Goal: Transaction & Acquisition: Purchase product/service

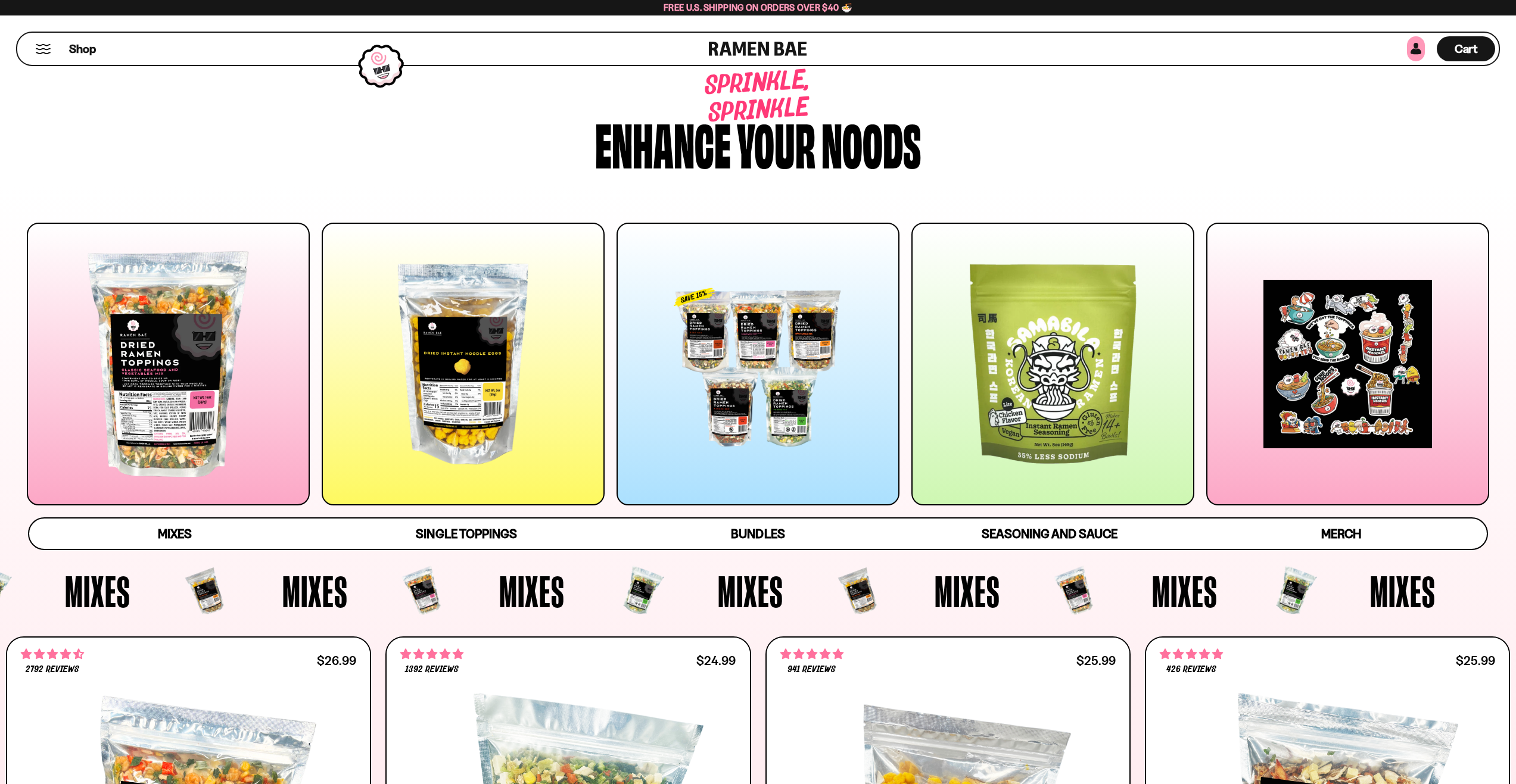
click at [1421, 49] on link at bounding box center [1416, 48] width 18 height 25
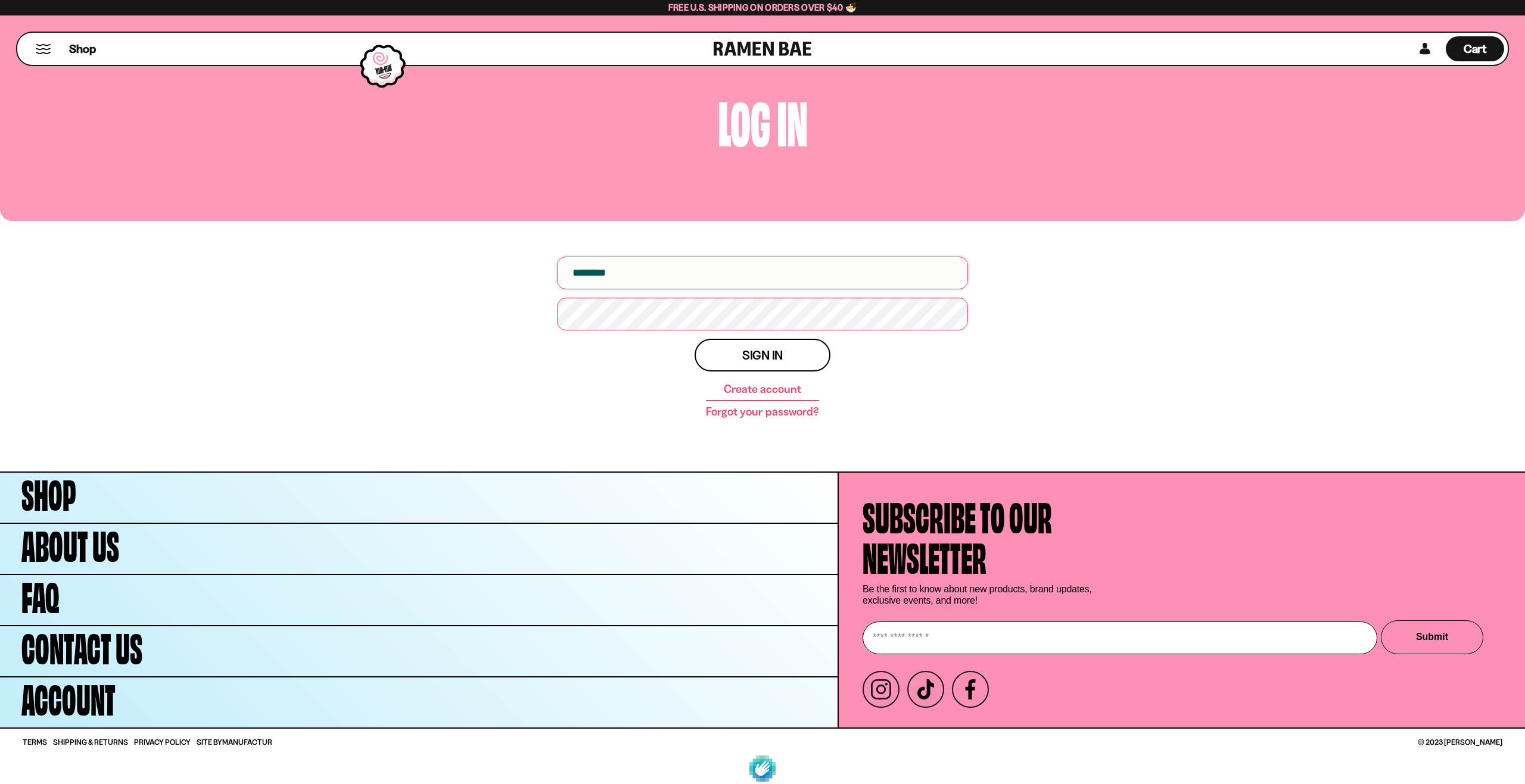
type input "**********"
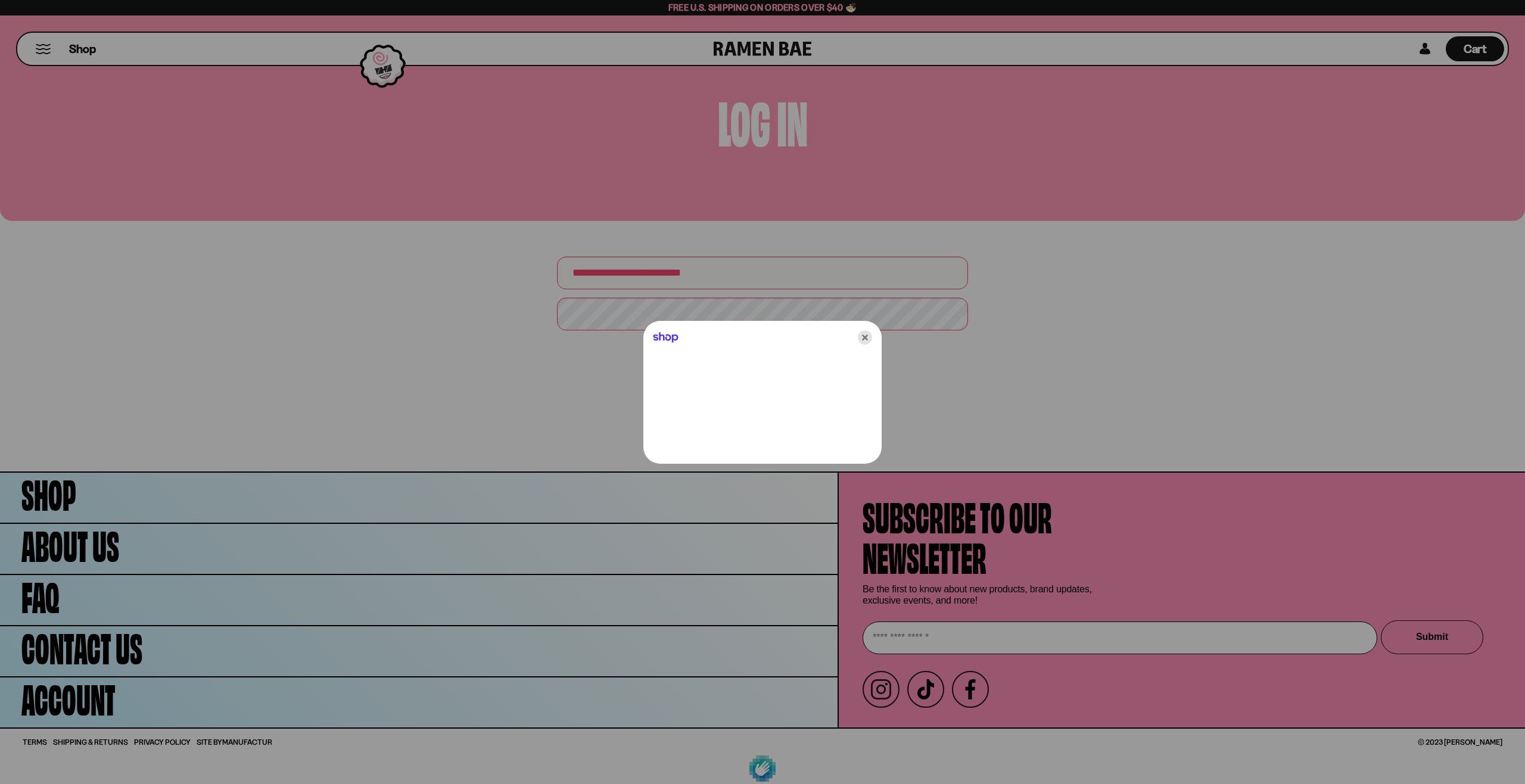
click at [867, 341] on icon "Close" at bounding box center [865, 338] width 15 height 15
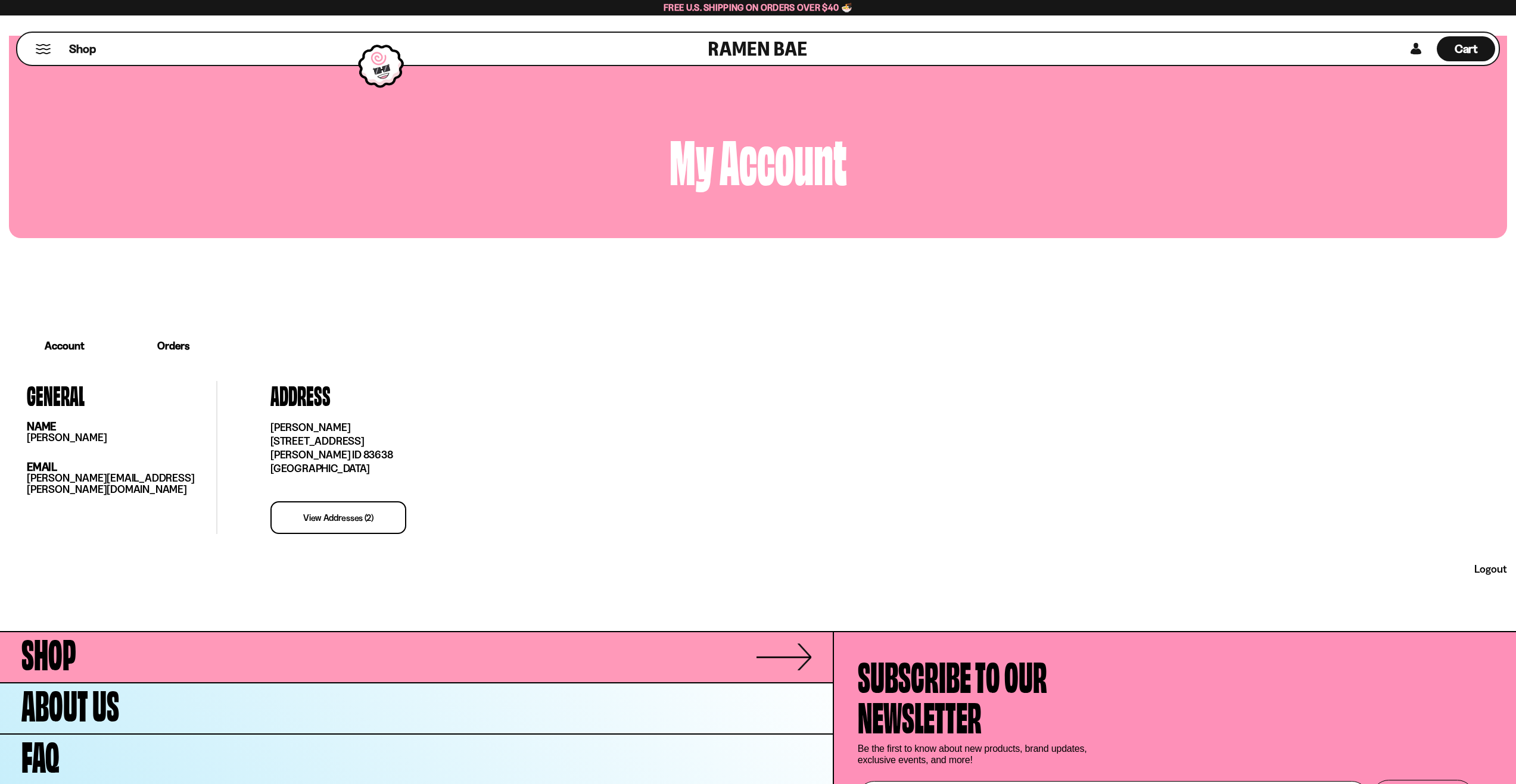
click at [34, 652] on span "Shop" at bounding box center [49, 651] width 55 height 40
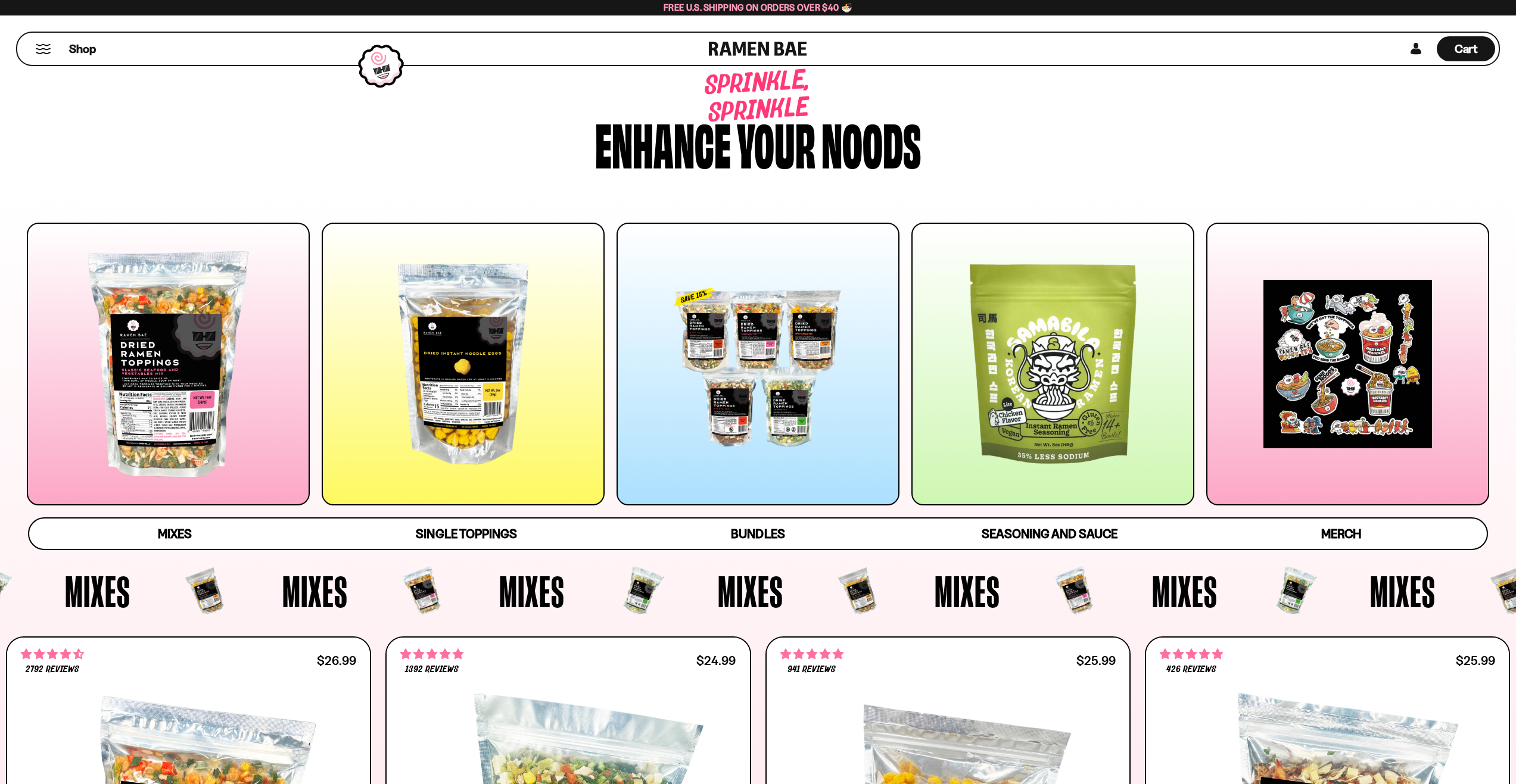
click at [715, 294] on div at bounding box center [758, 364] width 283 height 283
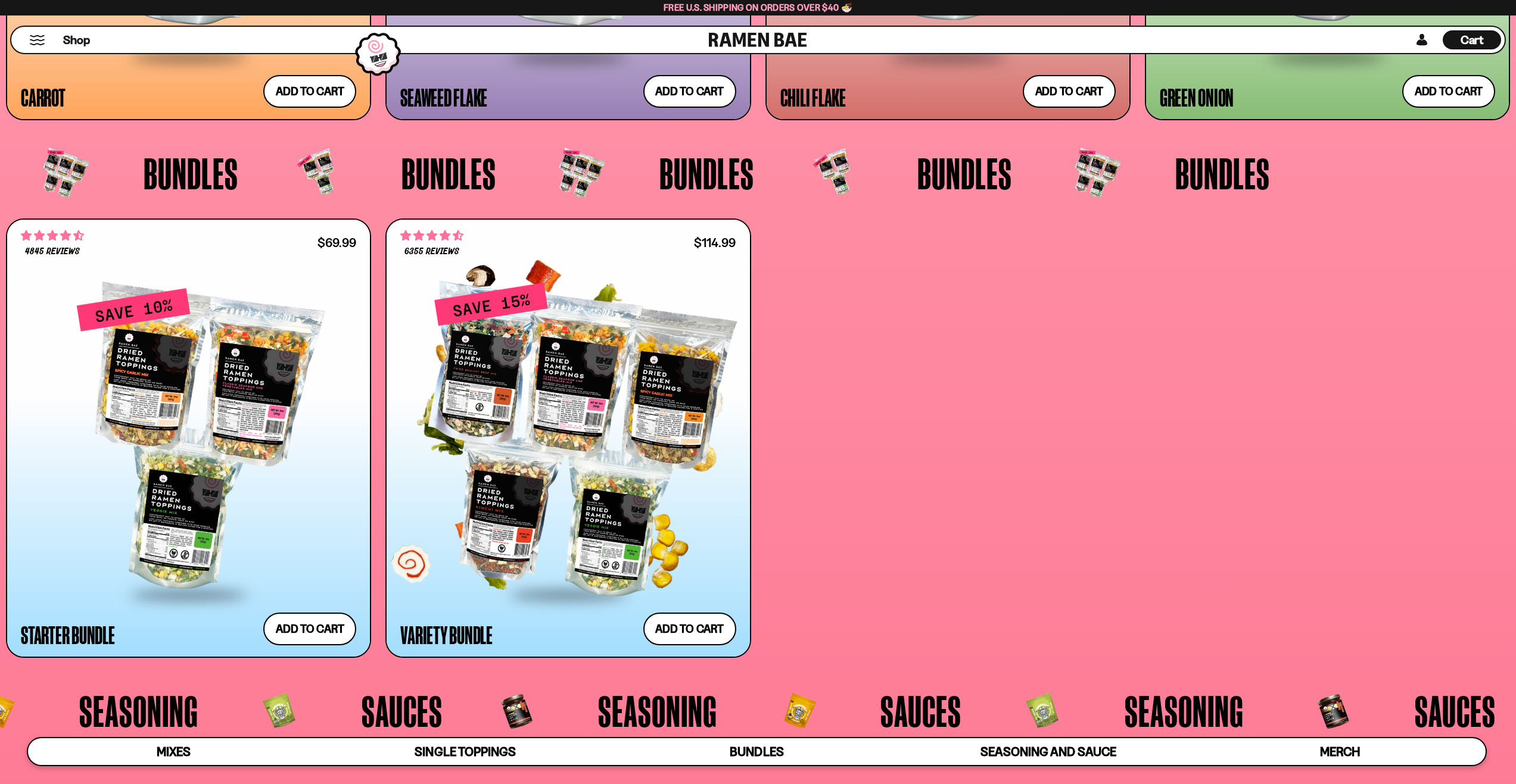
scroll to position [3732, 0]
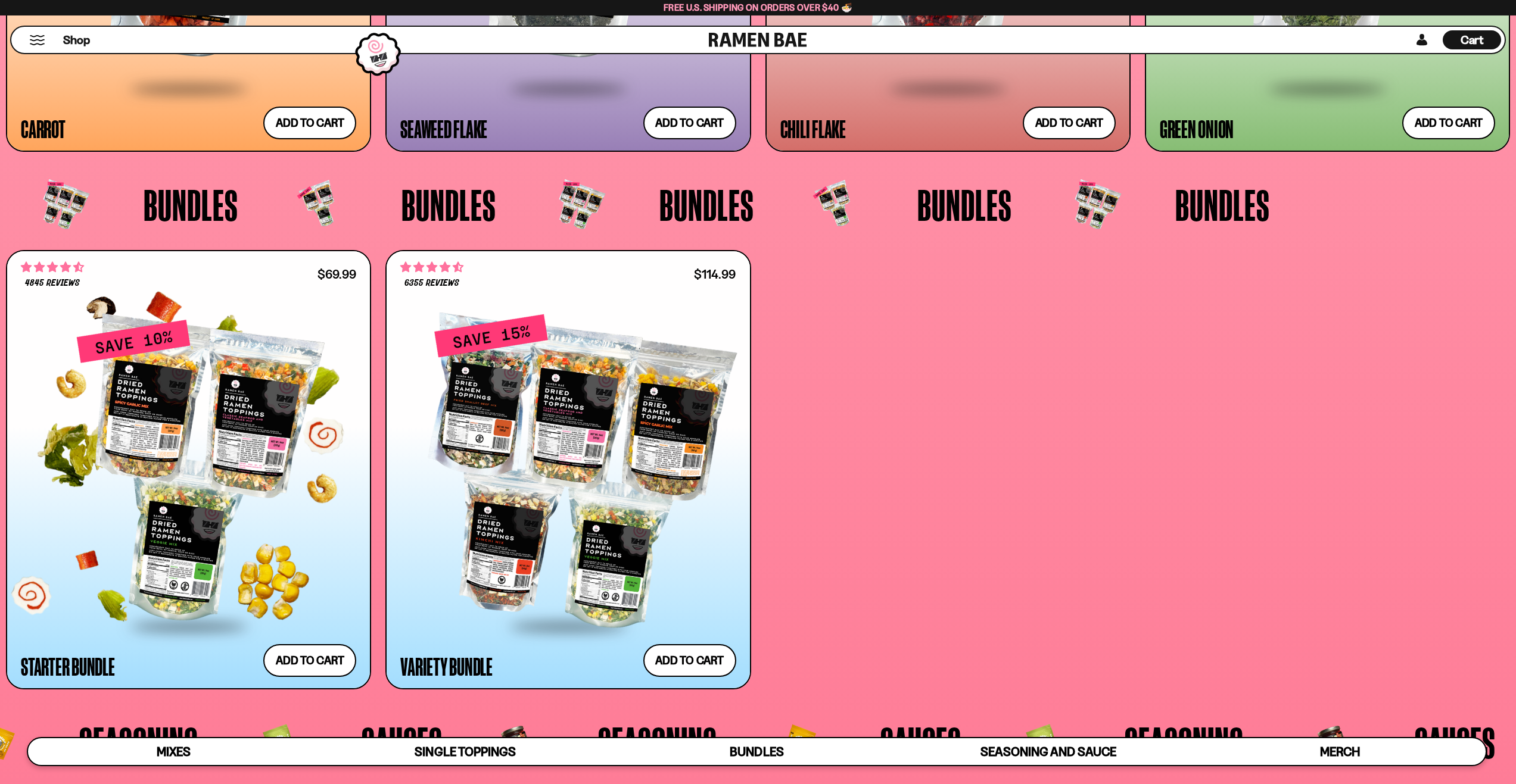
click at [214, 438] on div at bounding box center [188, 472] width 335 height 306
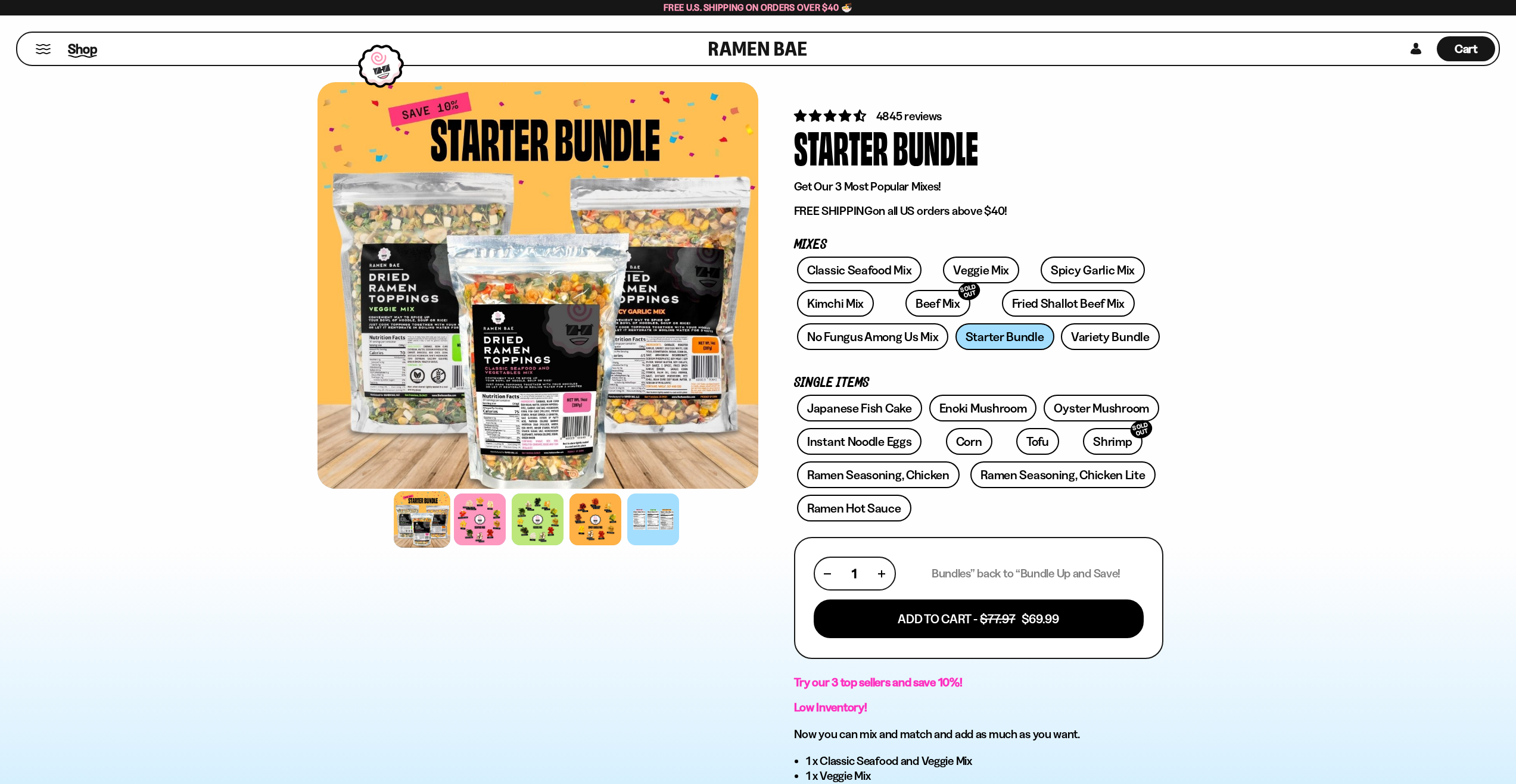
click at [77, 52] on span "Shop" at bounding box center [83, 48] width 29 height 18
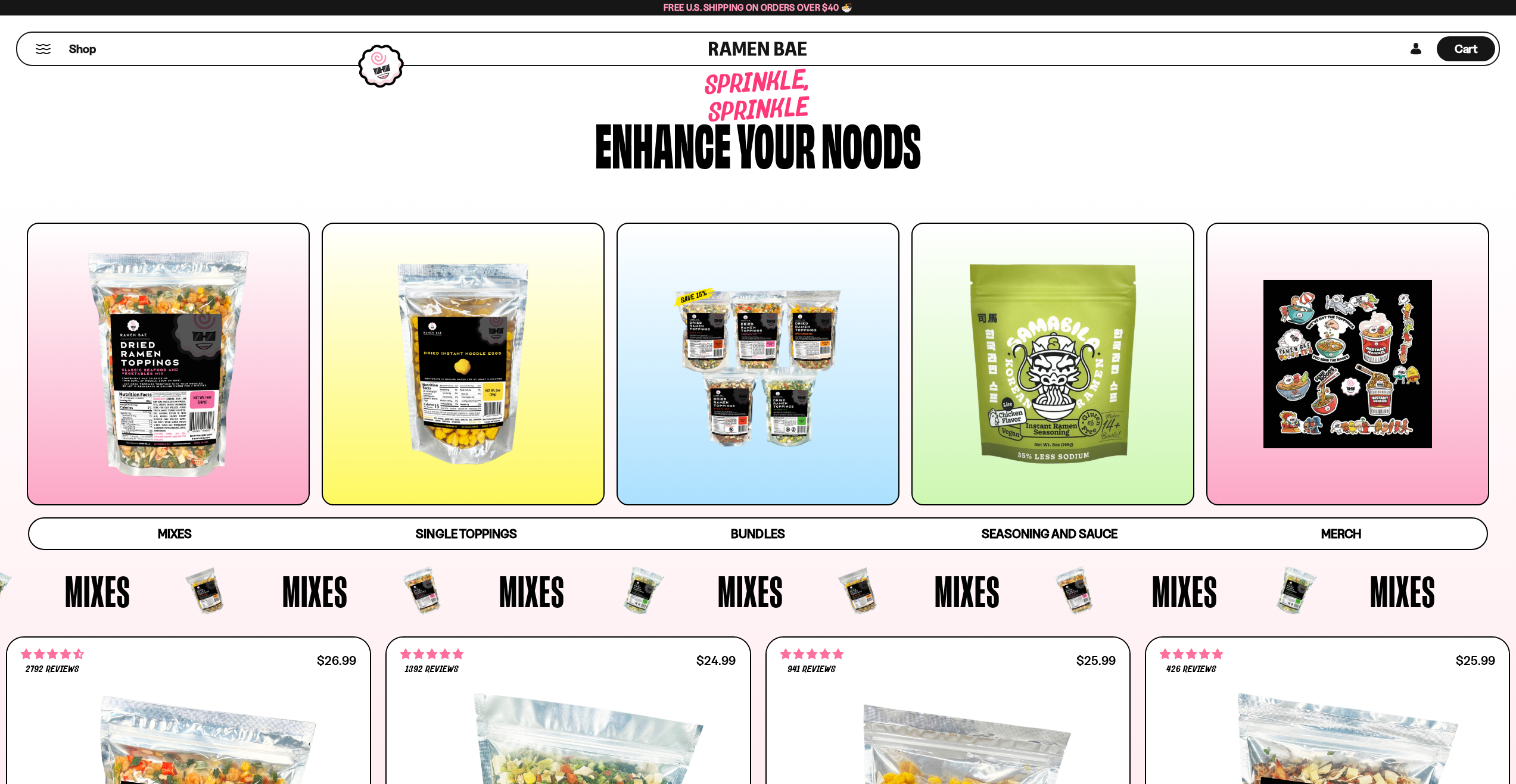
click at [409, 350] on div at bounding box center [463, 364] width 283 height 283
click at [190, 310] on div at bounding box center [168, 364] width 283 height 283
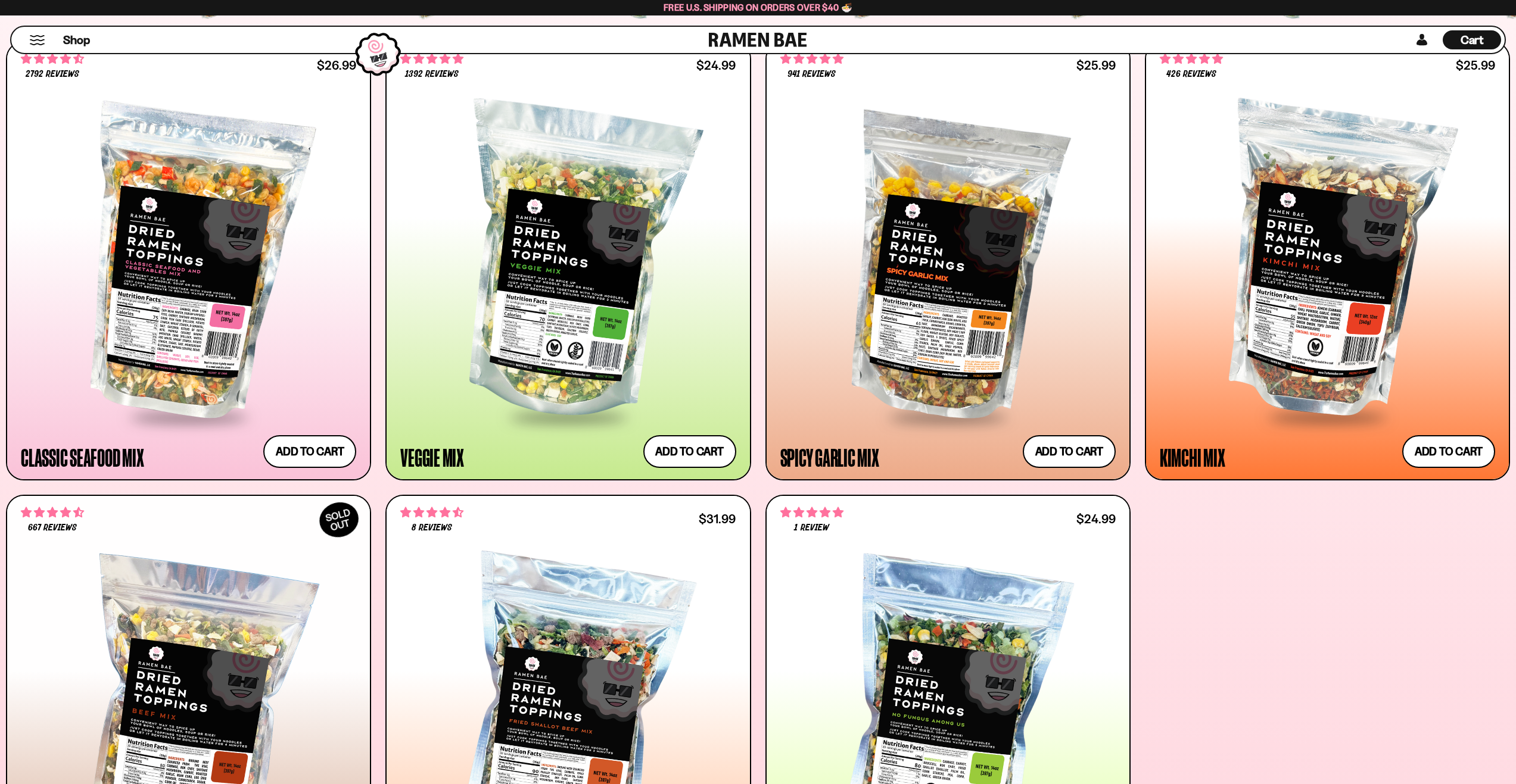
scroll to position [625, 0]
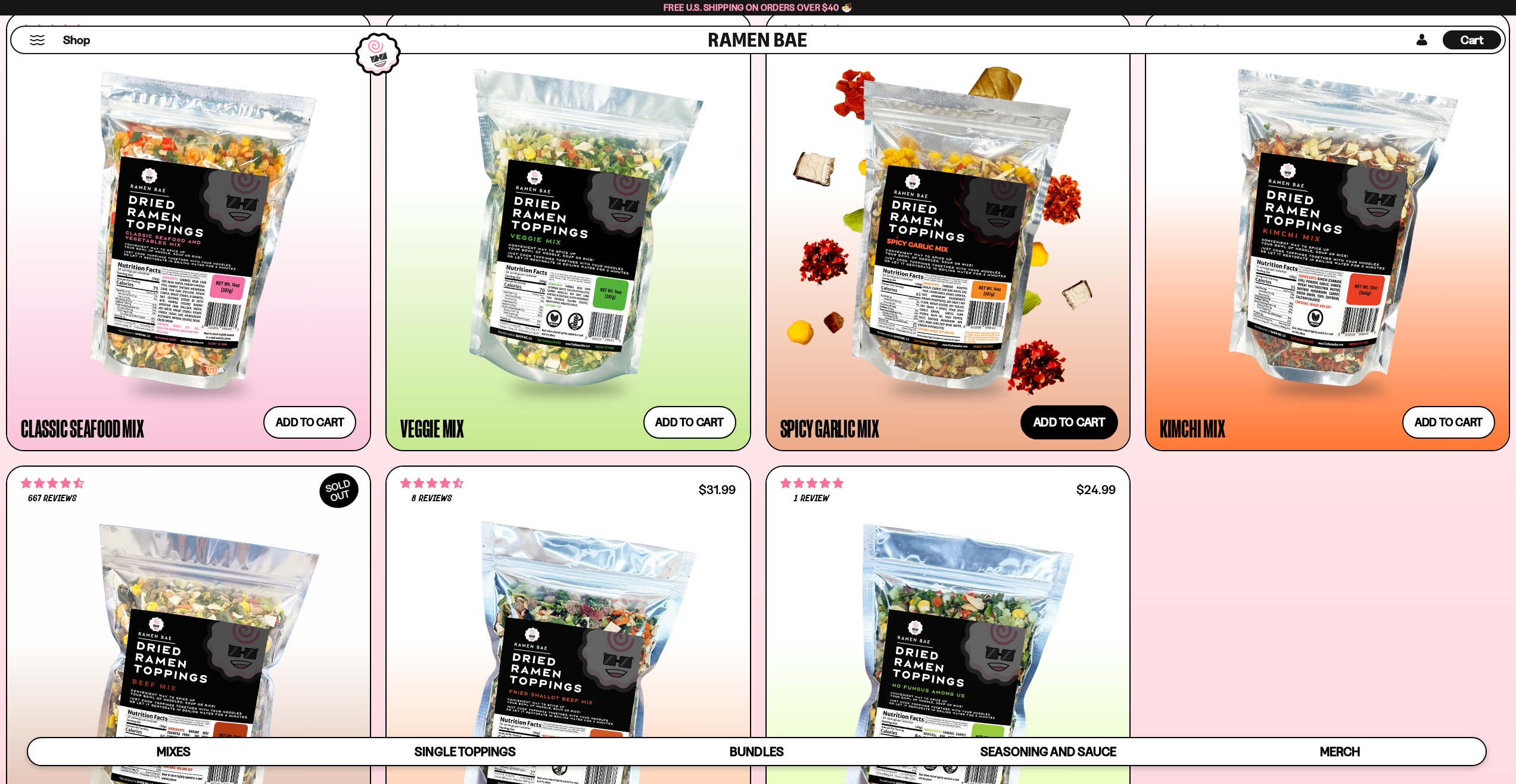
click at [1039, 426] on button "Add to cart Add — Regular price $25.99 Regular price Sale price $25.99 Unit pri…" at bounding box center [1070, 423] width 98 height 34
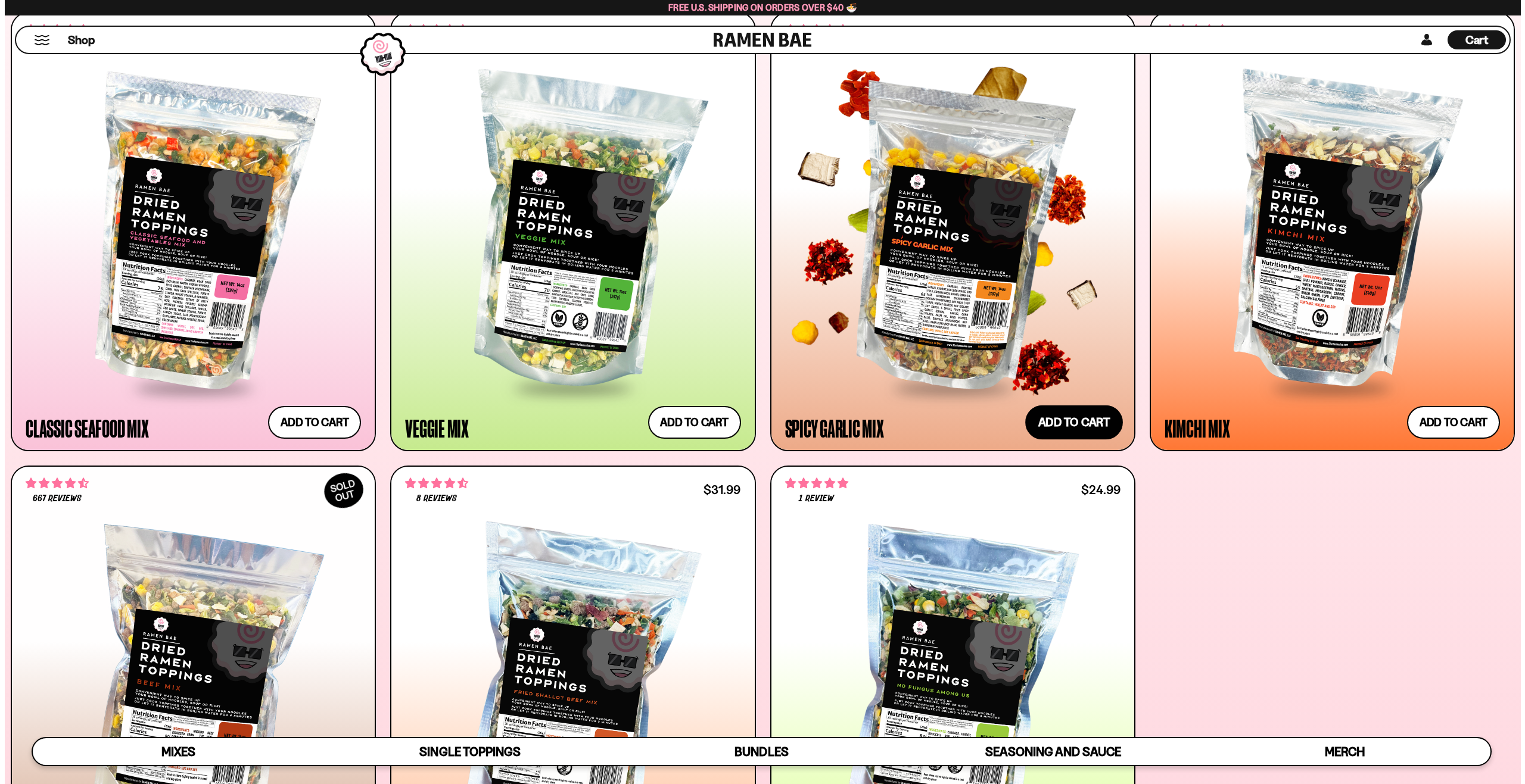
scroll to position [627, 0]
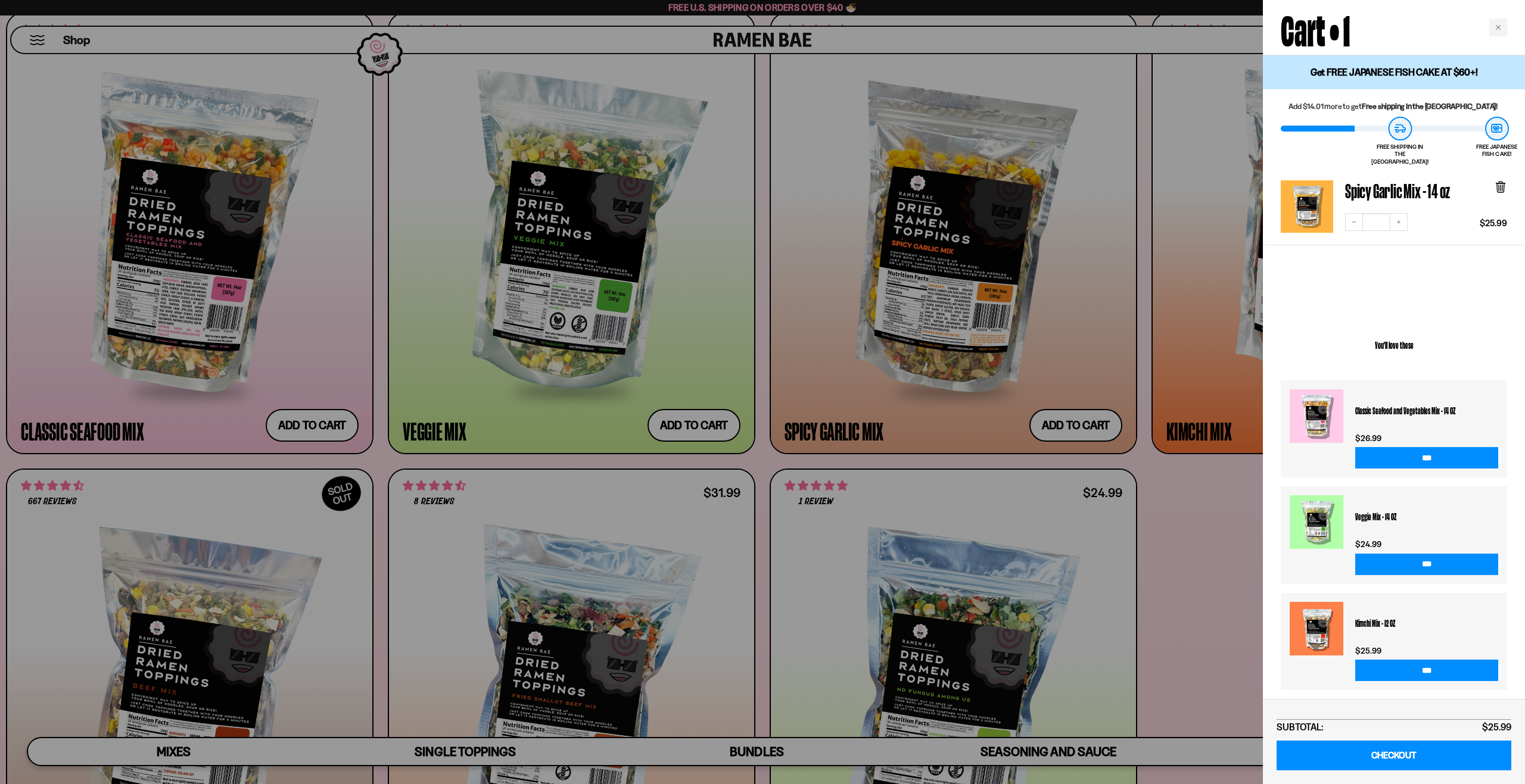
click at [281, 429] on div at bounding box center [762, 392] width 1525 height 784
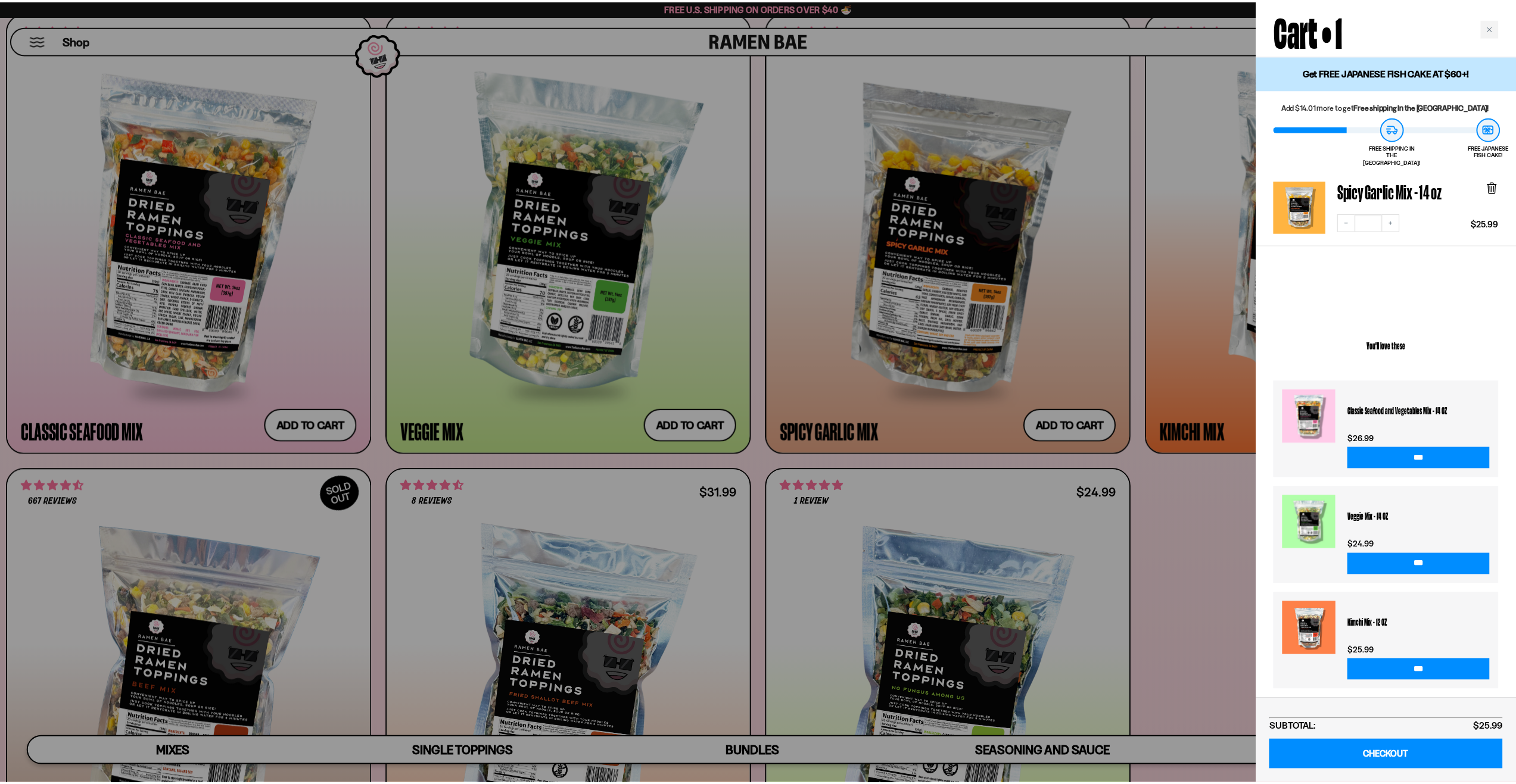
scroll to position [625, 0]
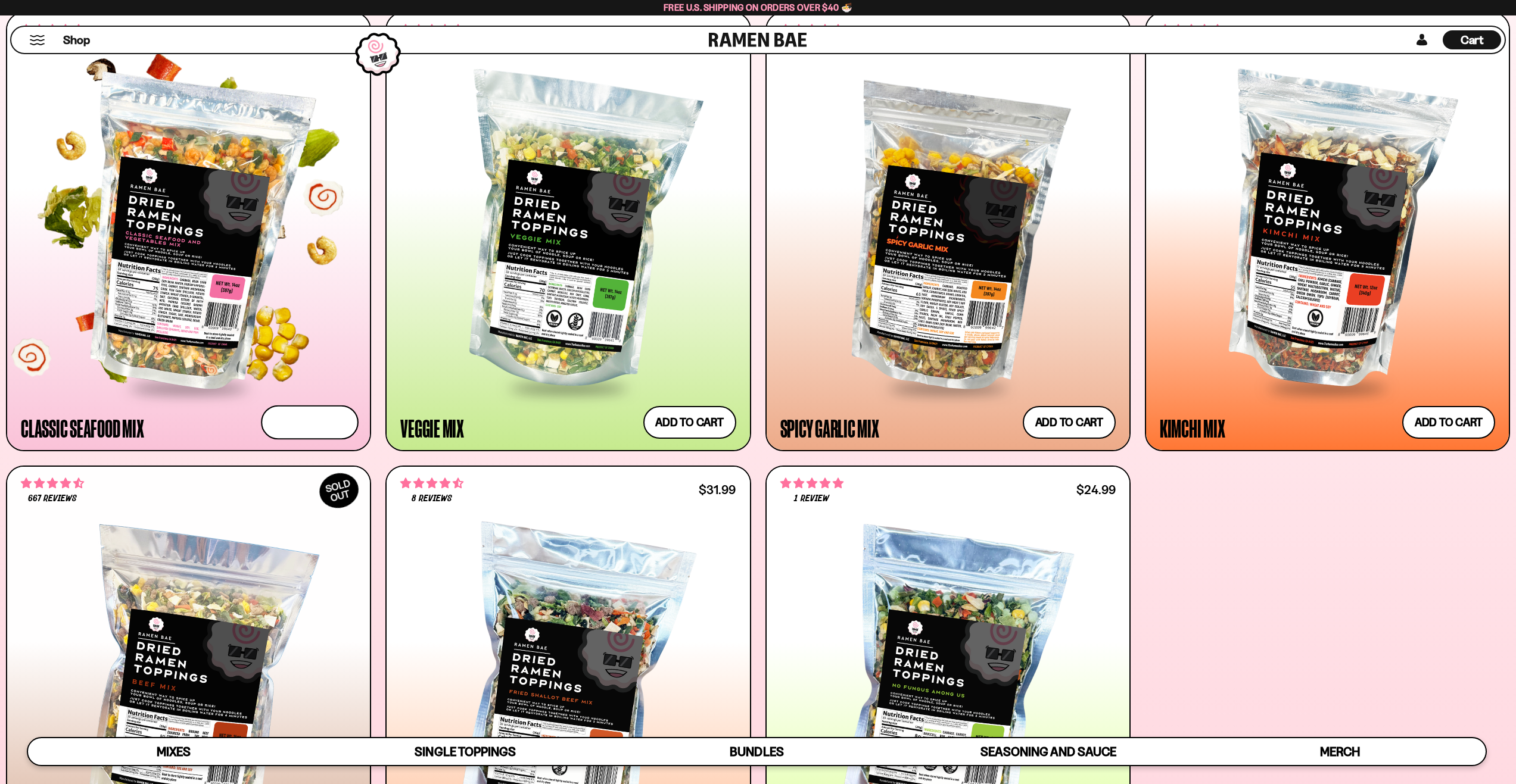
click at [281, 429] on button "Add to cart Add — Regular price $26.99 Regular price Sale price $26.99 Unit pri…" at bounding box center [310, 423] width 98 height 34
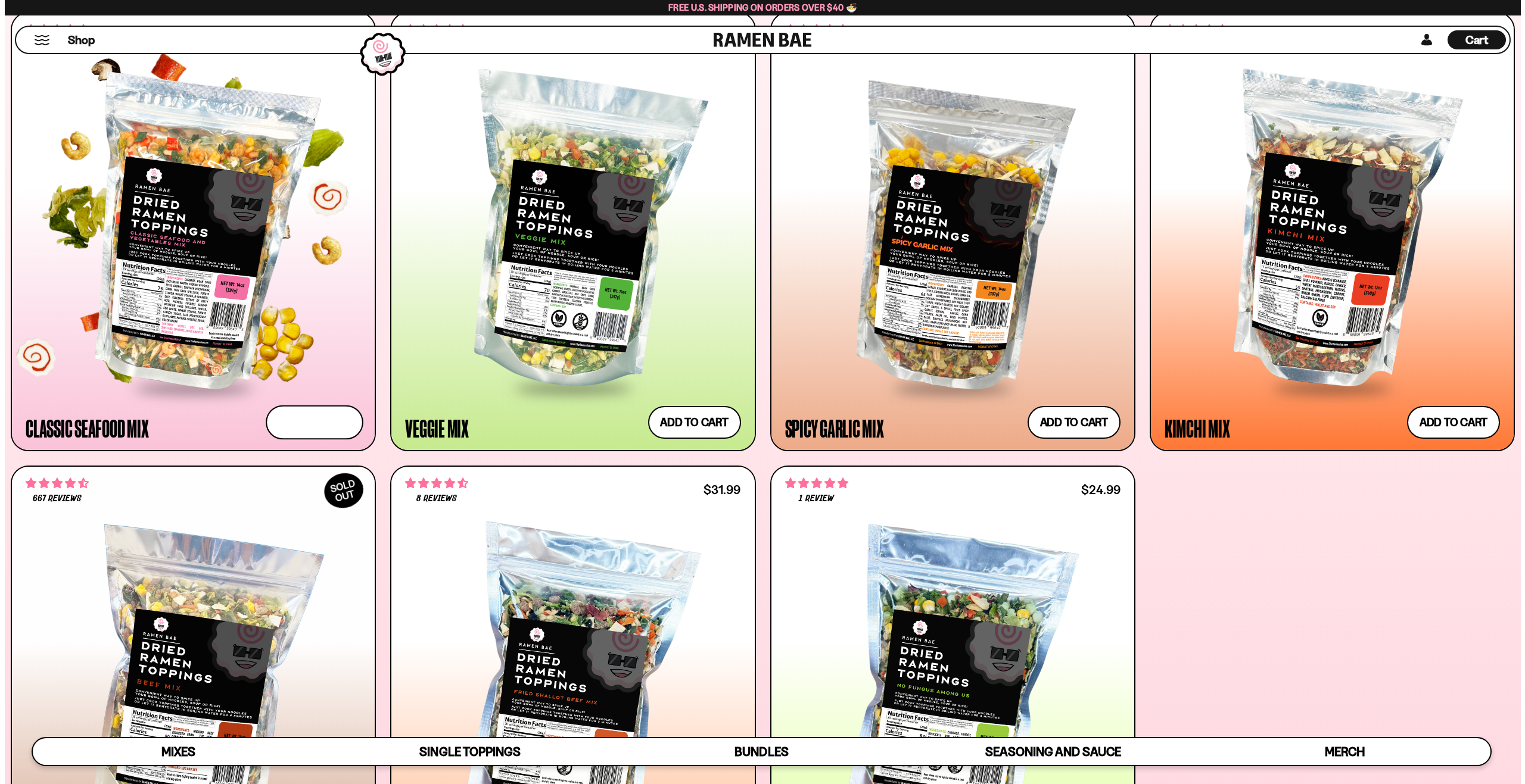
scroll to position [627, 0]
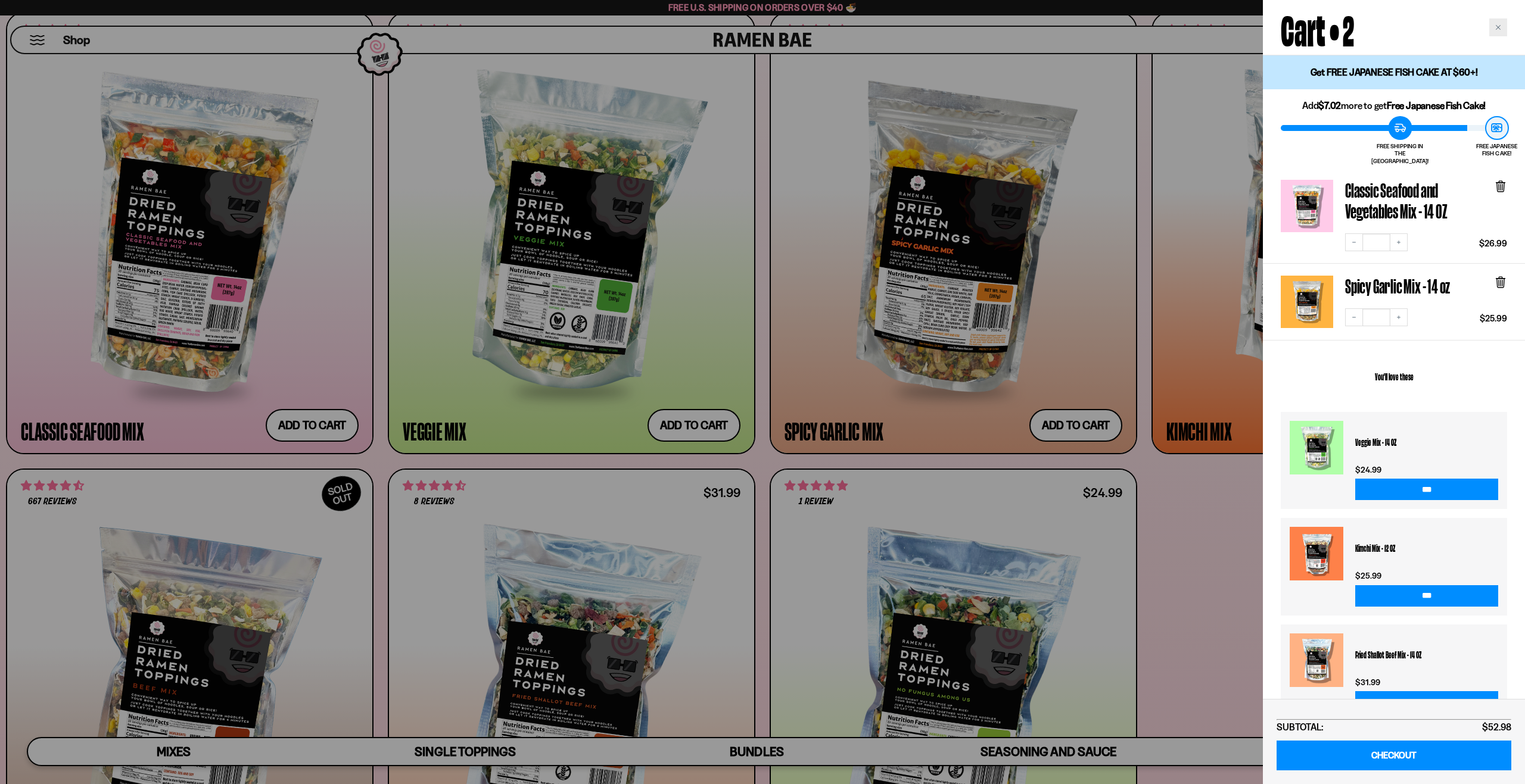
click at [1496, 26] on icon "Close cart" at bounding box center [1498, 28] width 5 height 5
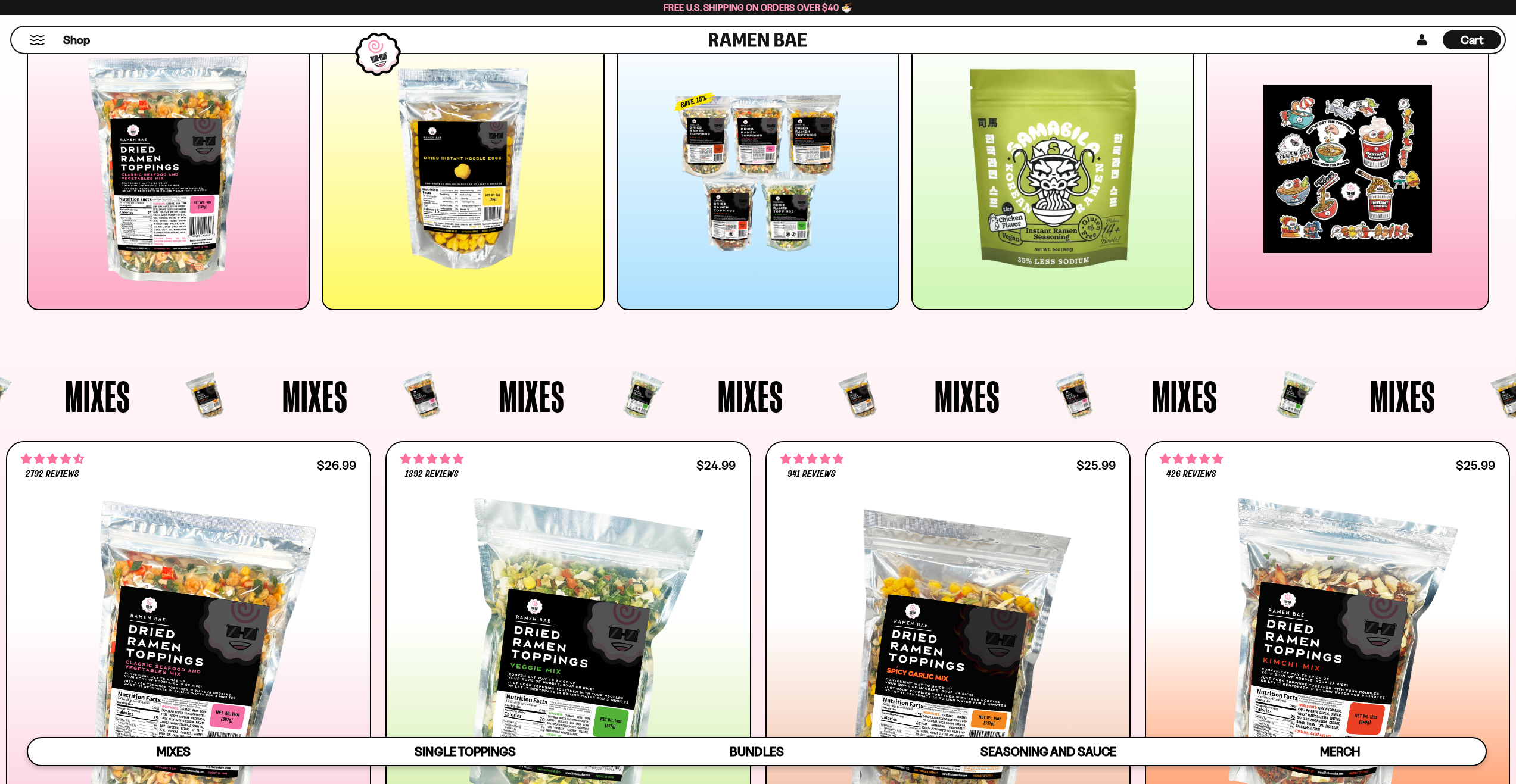
scroll to position [0, 0]
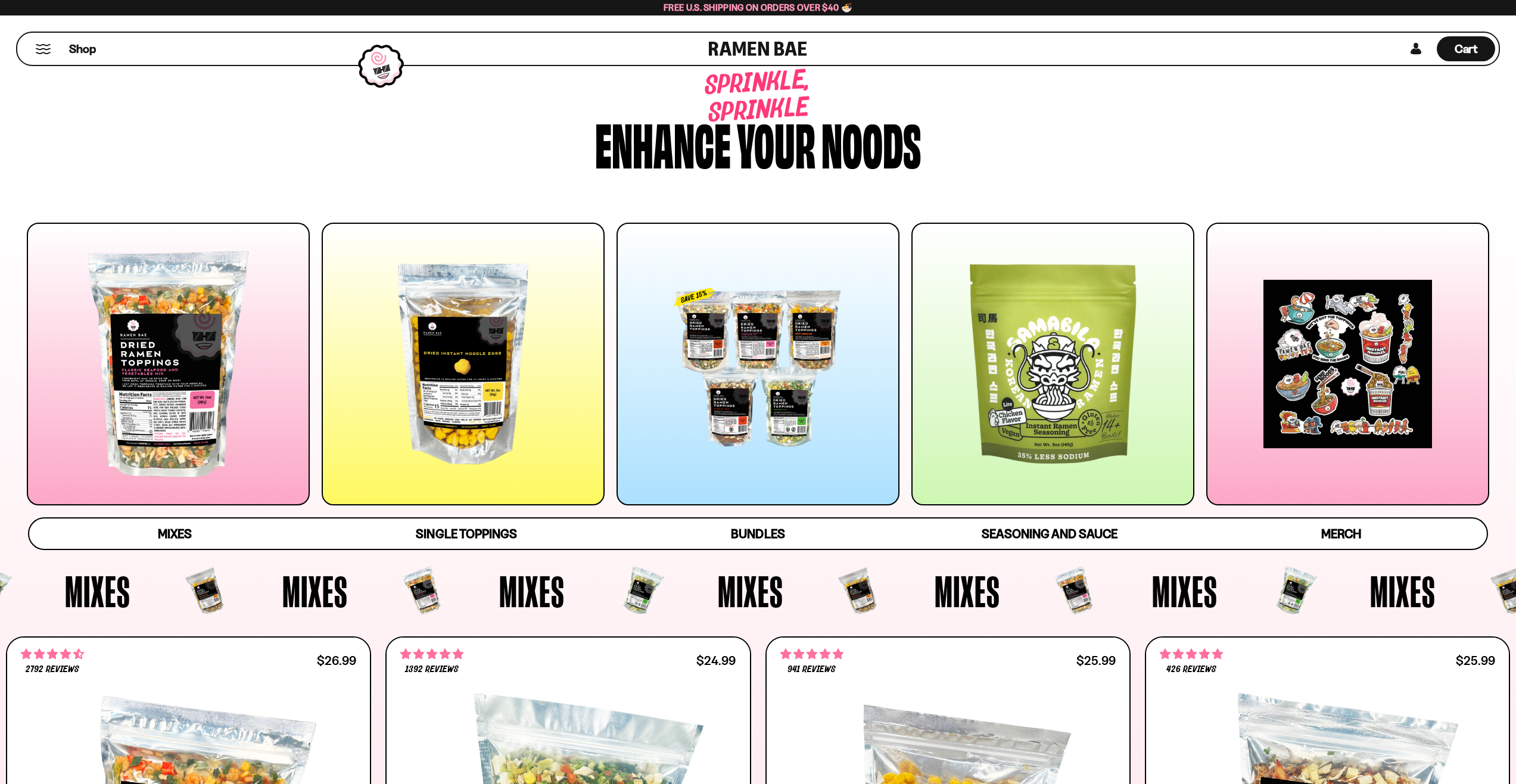
click at [427, 399] on div at bounding box center [463, 364] width 283 height 283
click at [476, 383] on div at bounding box center [463, 364] width 283 height 283
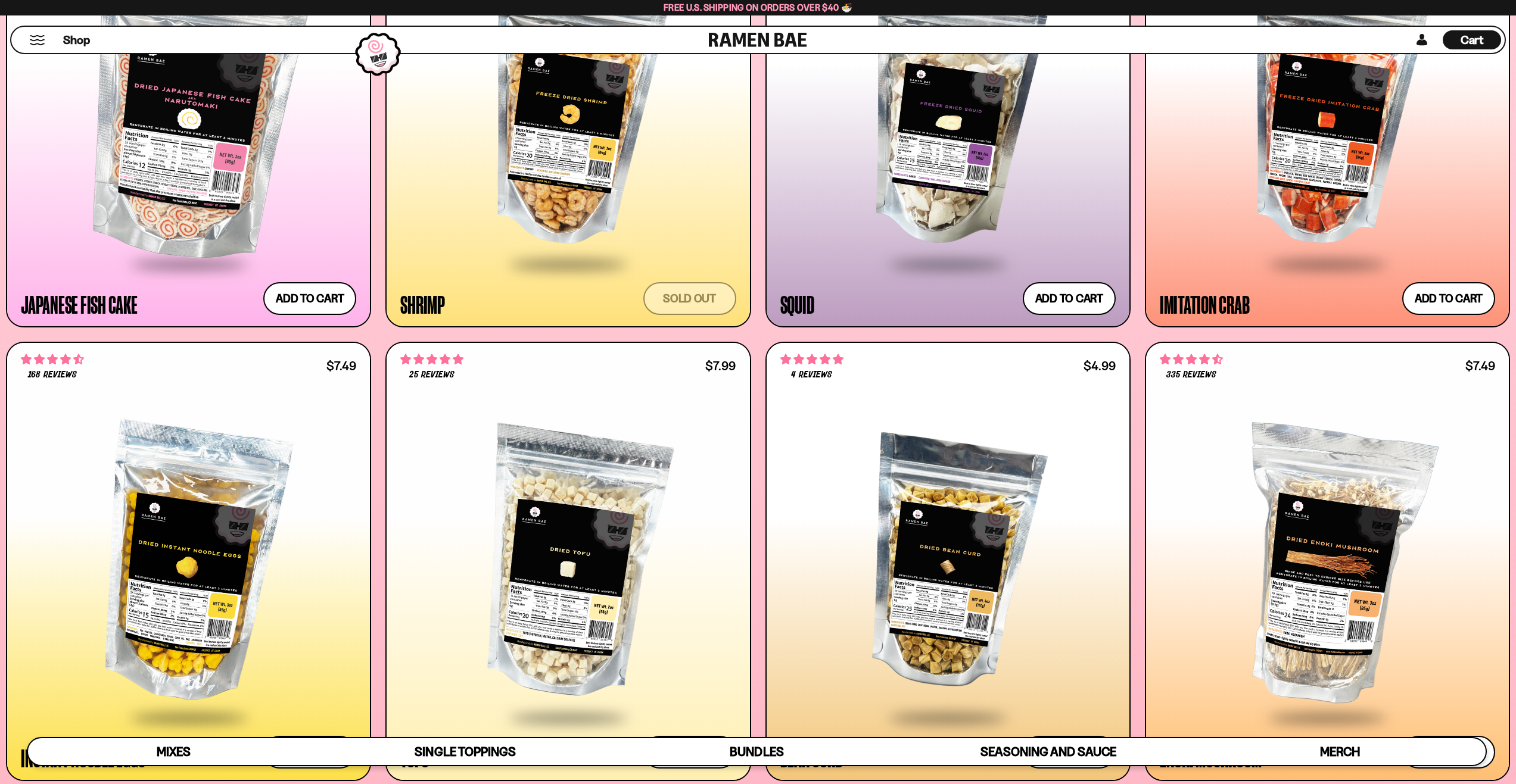
scroll to position [1795, 0]
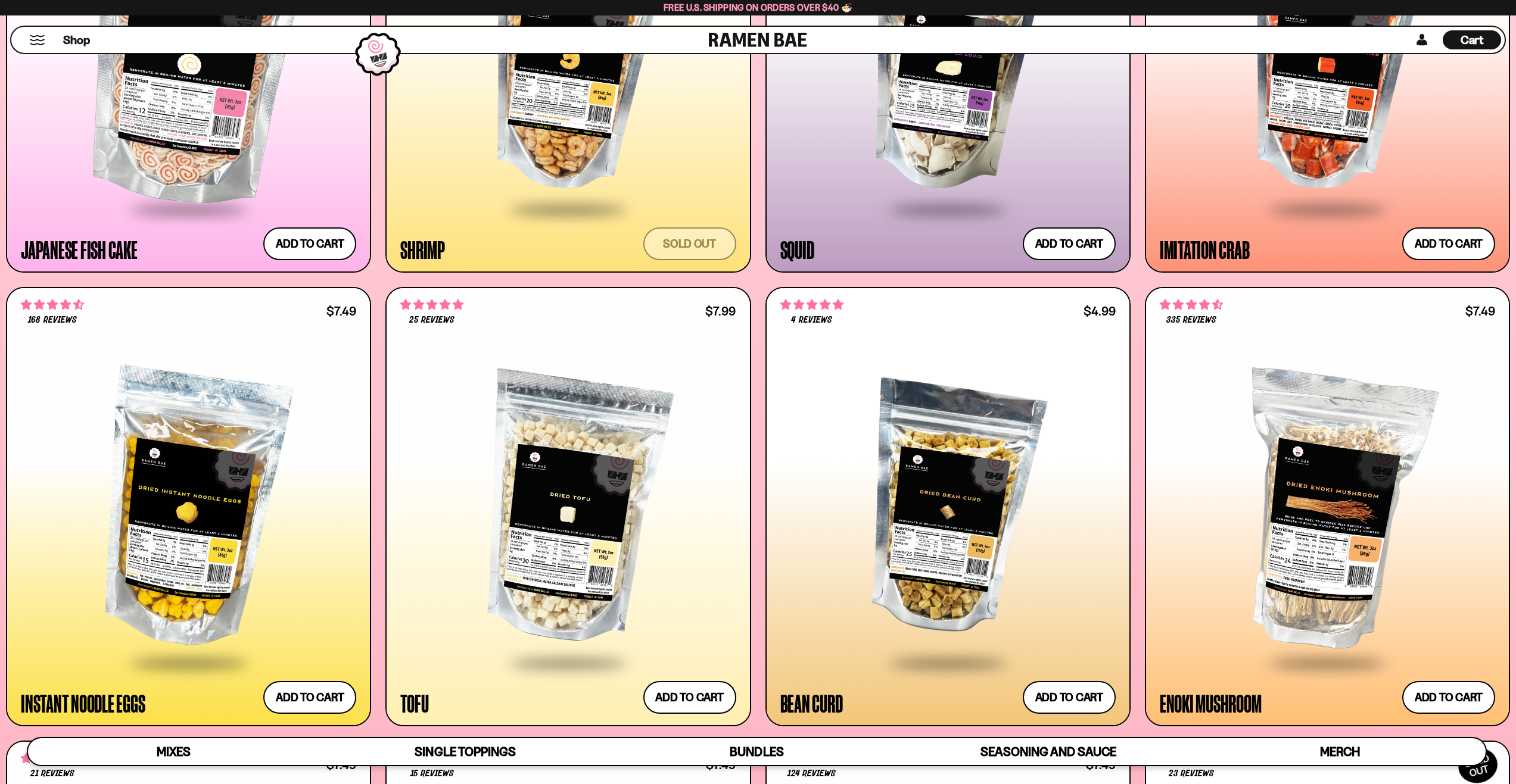
click at [193, 472] on div at bounding box center [188, 509] width 335 height 306
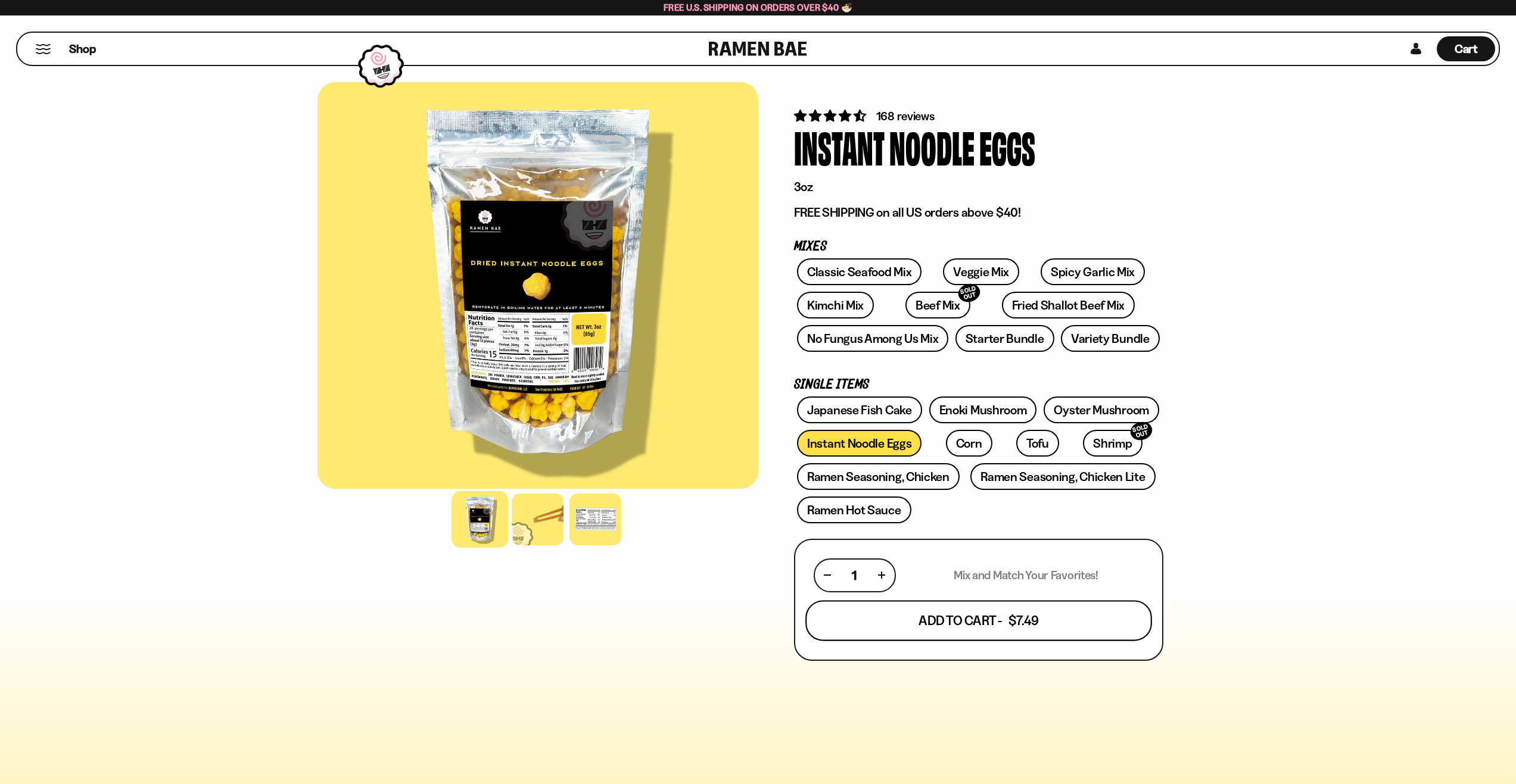
click at [850, 616] on button "Add To Cart - $7.49" at bounding box center [979, 620] width 347 height 40
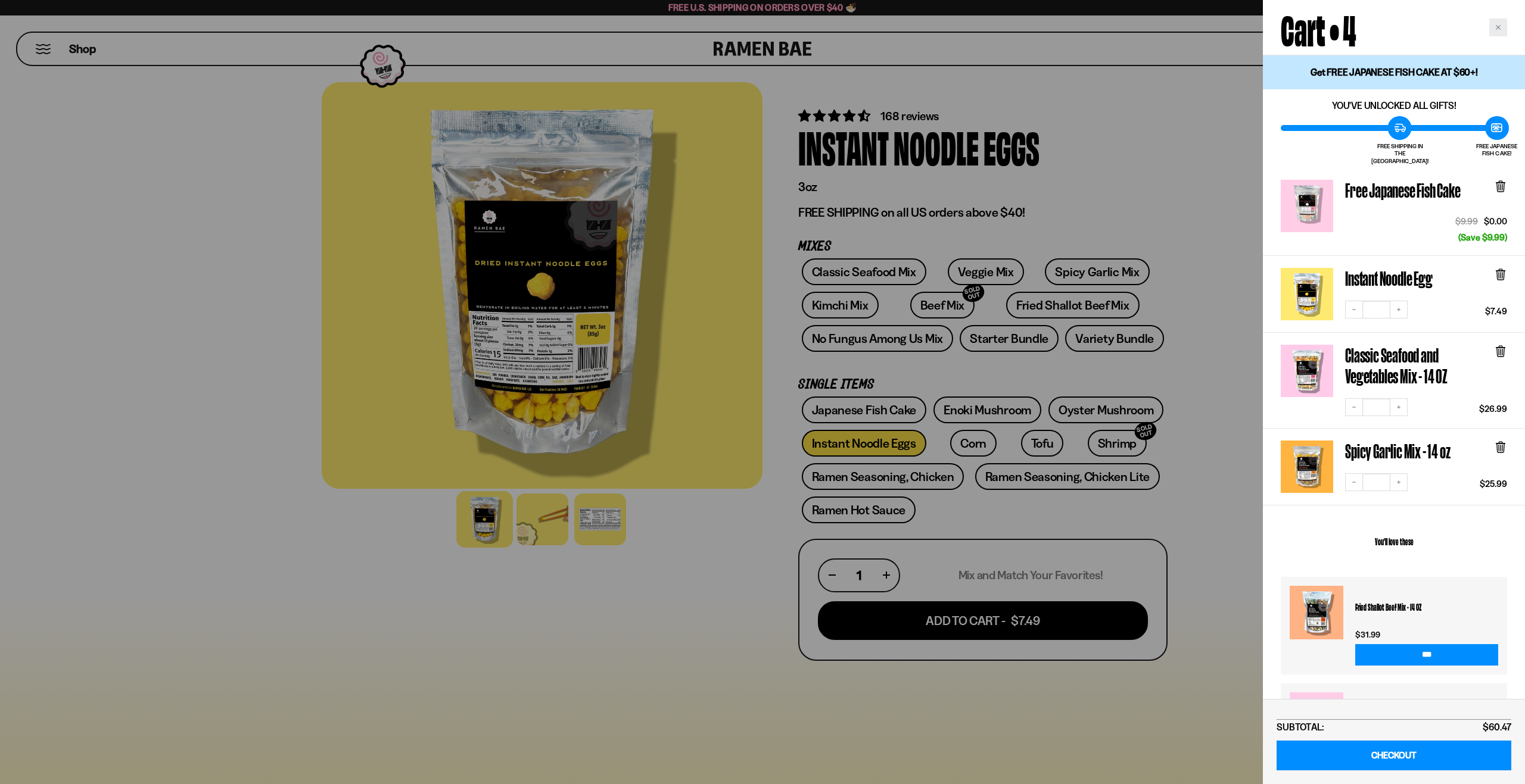
click at [1492, 28] on div "Close cart" at bounding box center [1497, 27] width 18 height 18
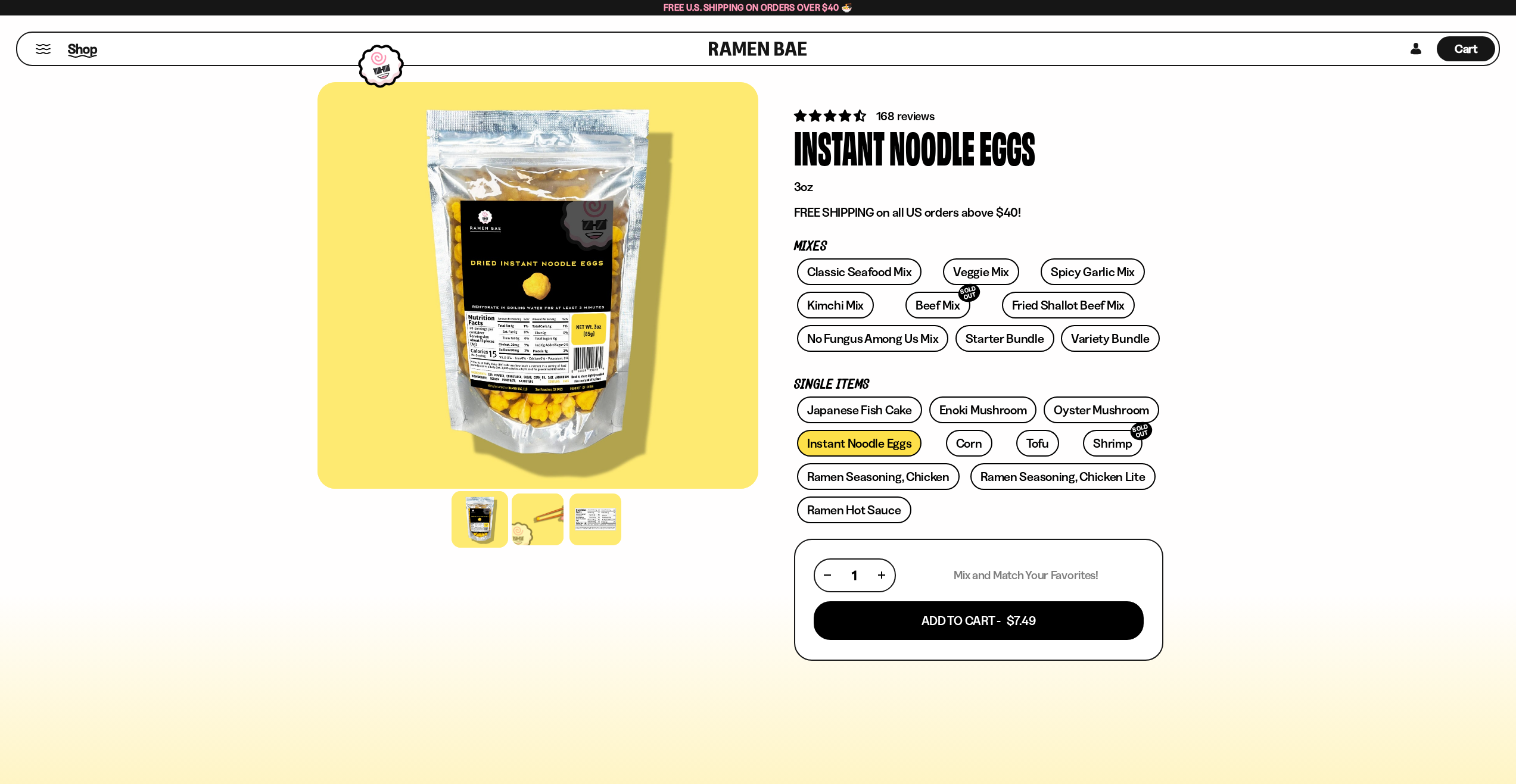
click at [73, 52] on span "Shop" at bounding box center [83, 48] width 29 height 18
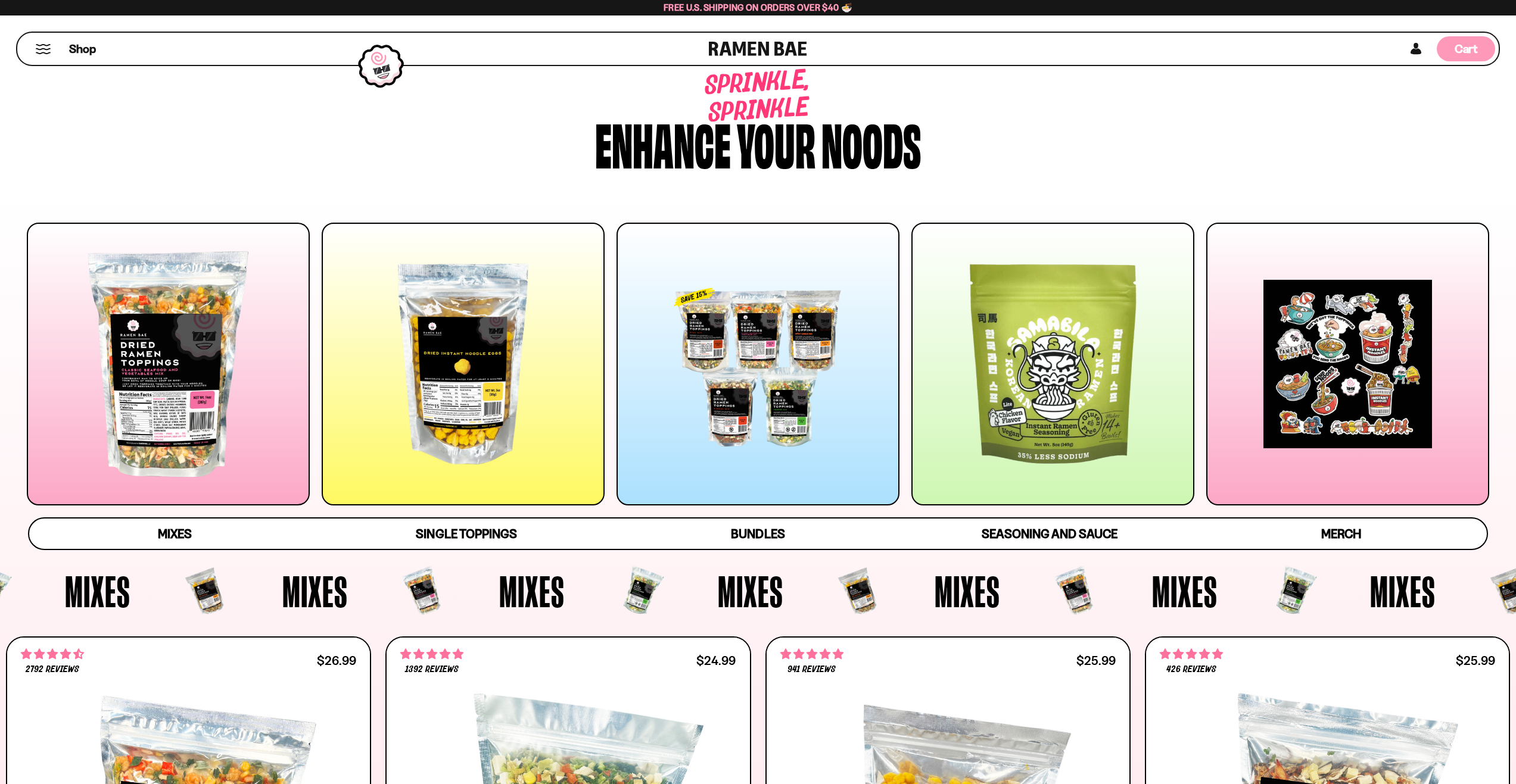
click at [1458, 52] on span "Cart" at bounding box center [1466, 49] width 23 height 15
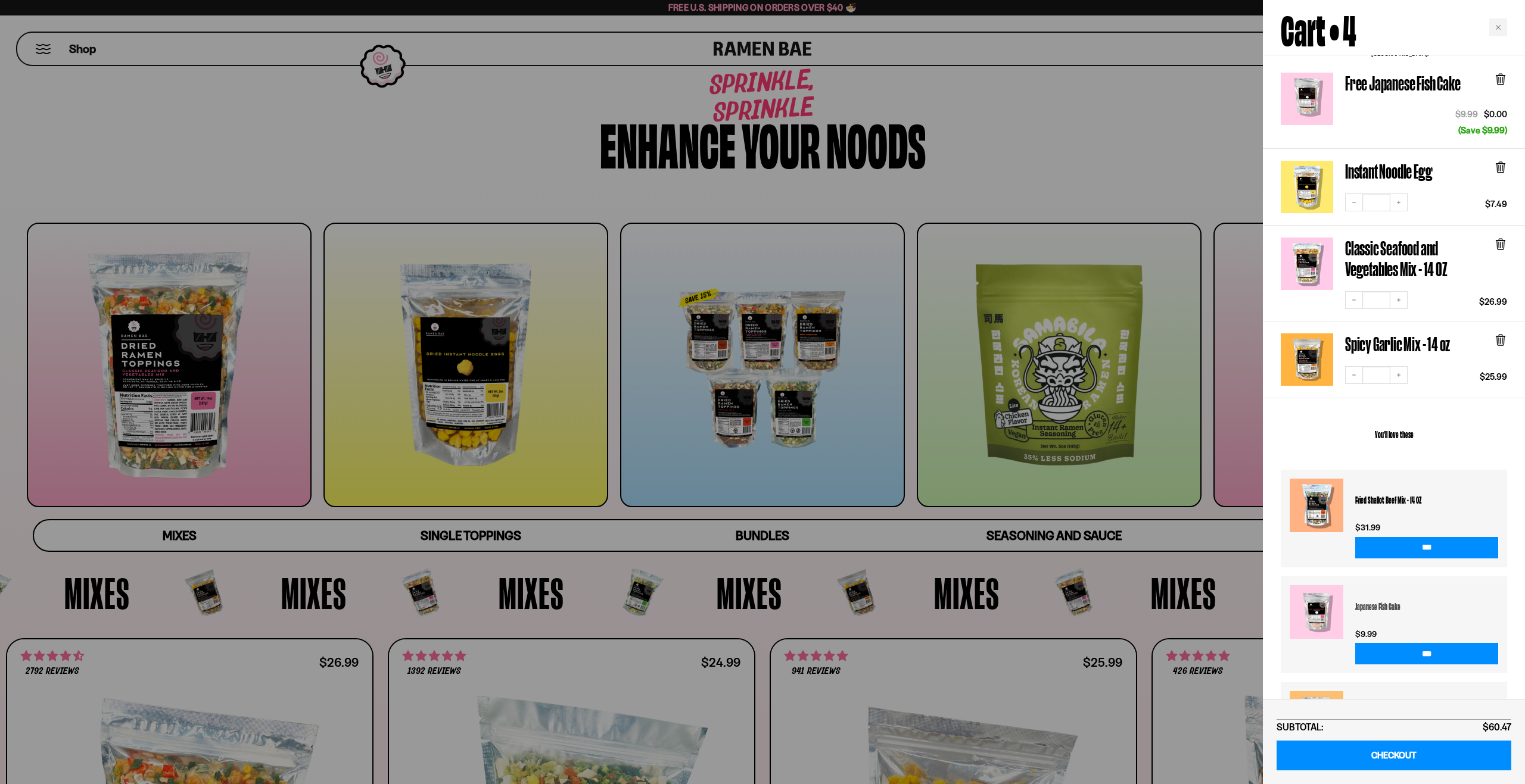
scroll to position [119, 0]
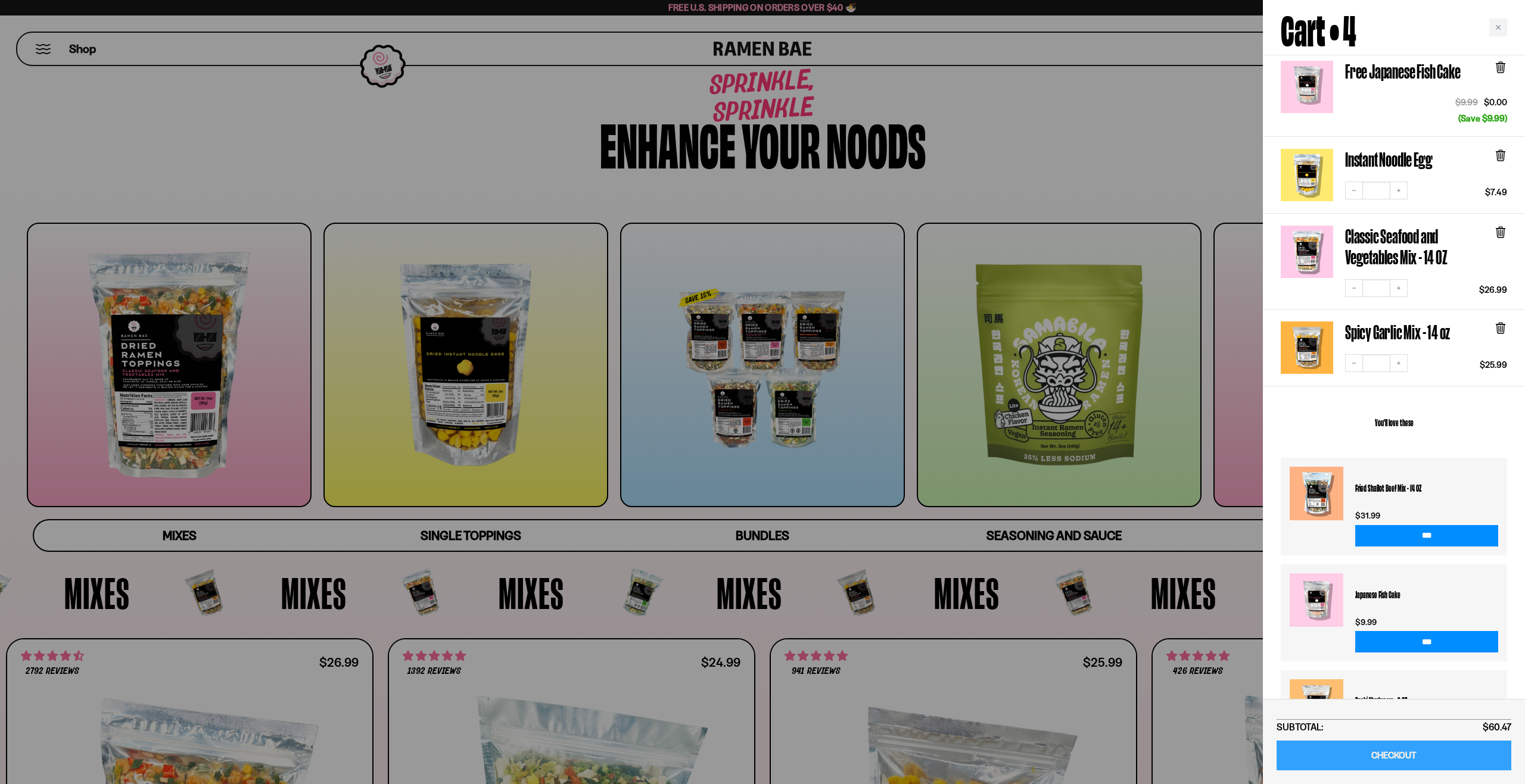
click at [1368, 751] on link "CHECKOUT" at bounding box center [1393, 756] width 235 height 30
